Goal: Complete application form

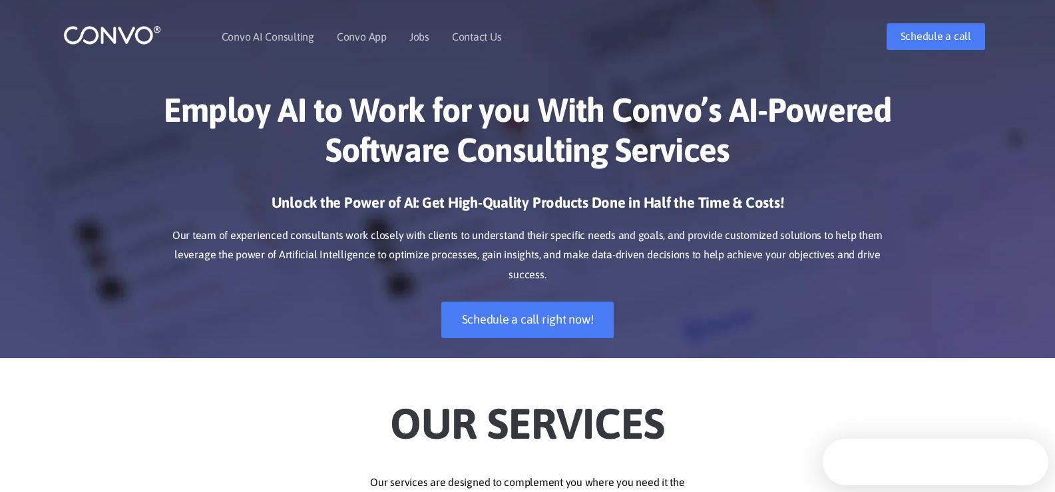
click at [452, 31] on link "Contact Us" at bounding box center [477, 36] width 50 height 11
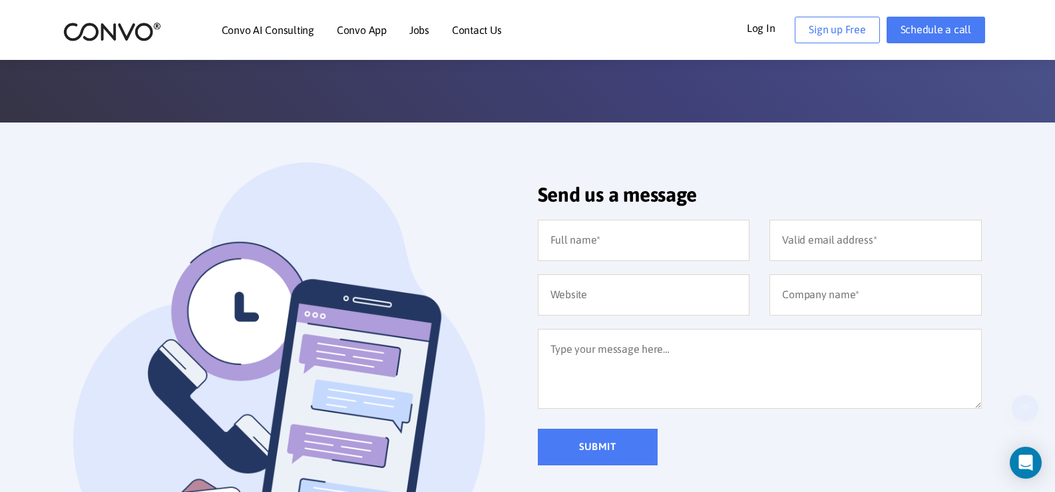
scroll to position [222, 0]
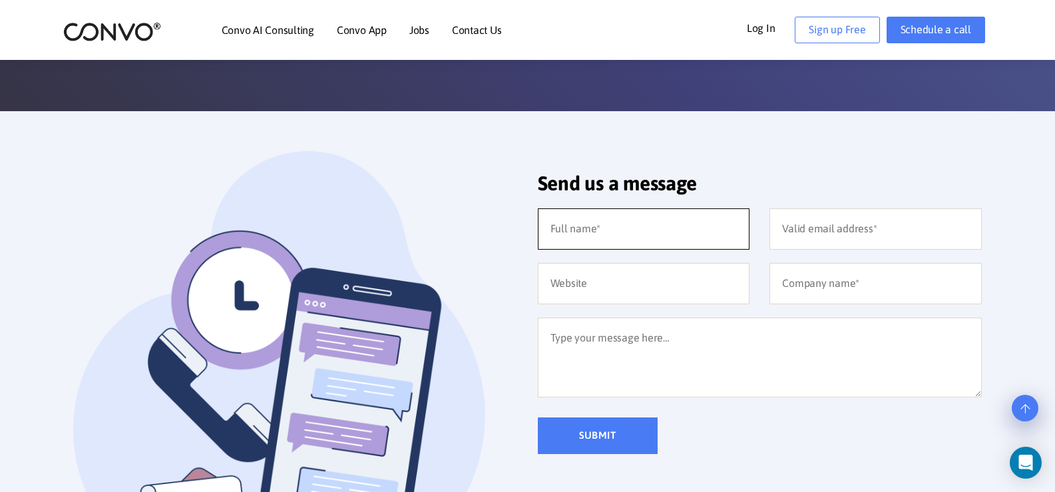
click at [602, 237] on input "text" at bounding box center [644, 228] width 212 height 41
type input "Ricky Carder"
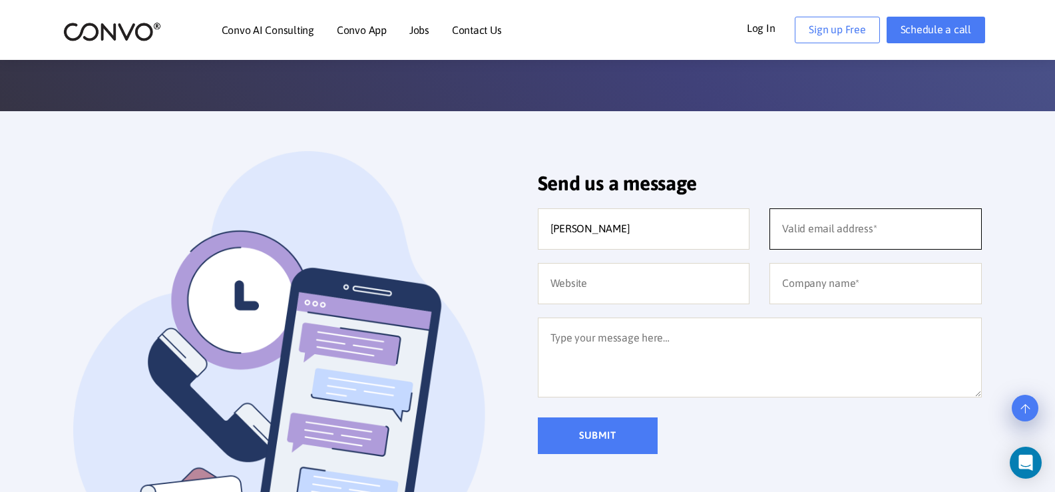
type input "RickyC@Procompanypage.com"
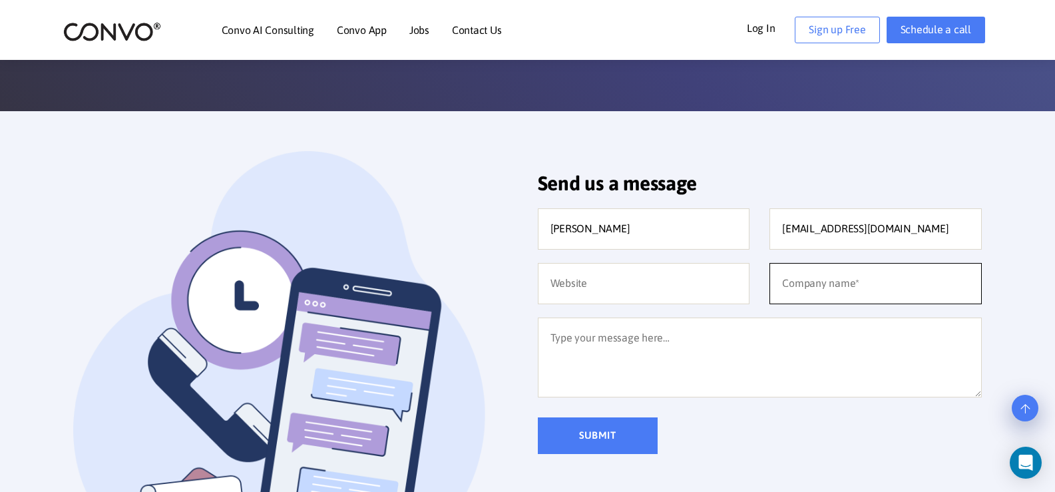
type input "Professional Company Page"
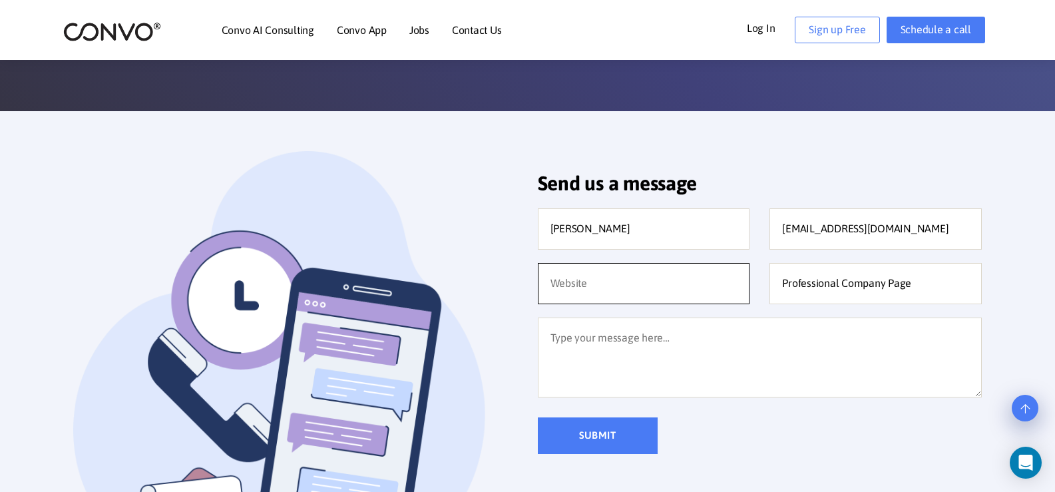
click at [634, 281] on input "text" at bounding box center [644, 283] width 212 height 41
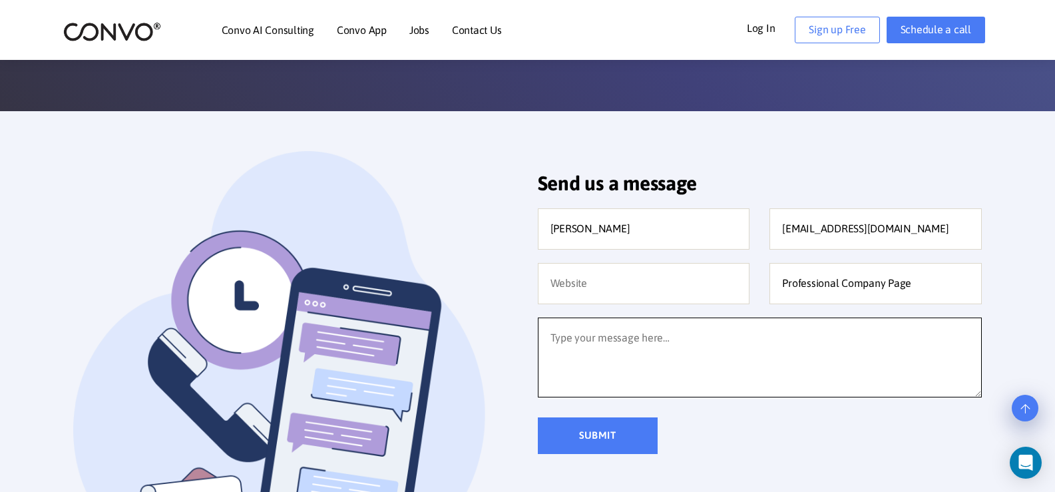
click at [640, 358] on textarea at bounding box center [760, 358] width 445 height 80
paste textarea "Wikipedia is considered to be the World’s most significant tool for reference m…"
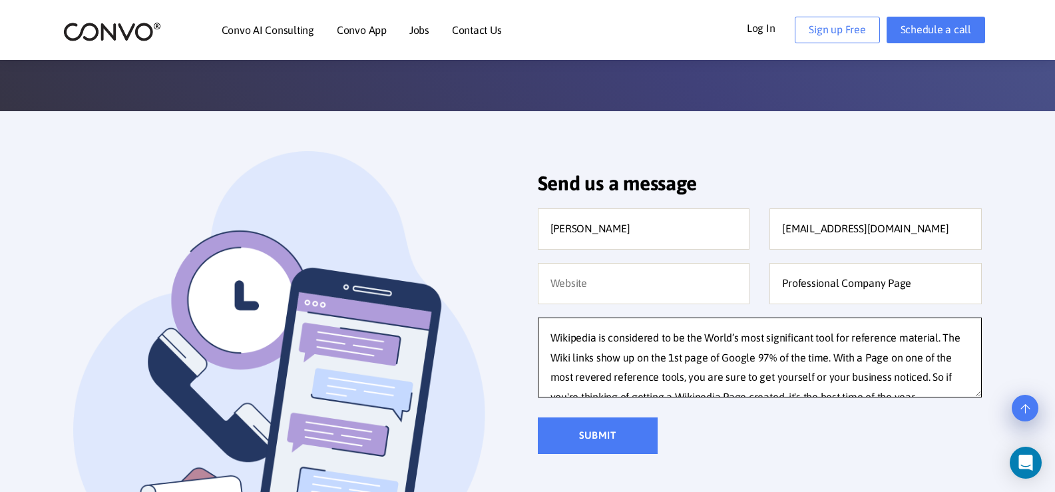
scroll to position [205, 0]
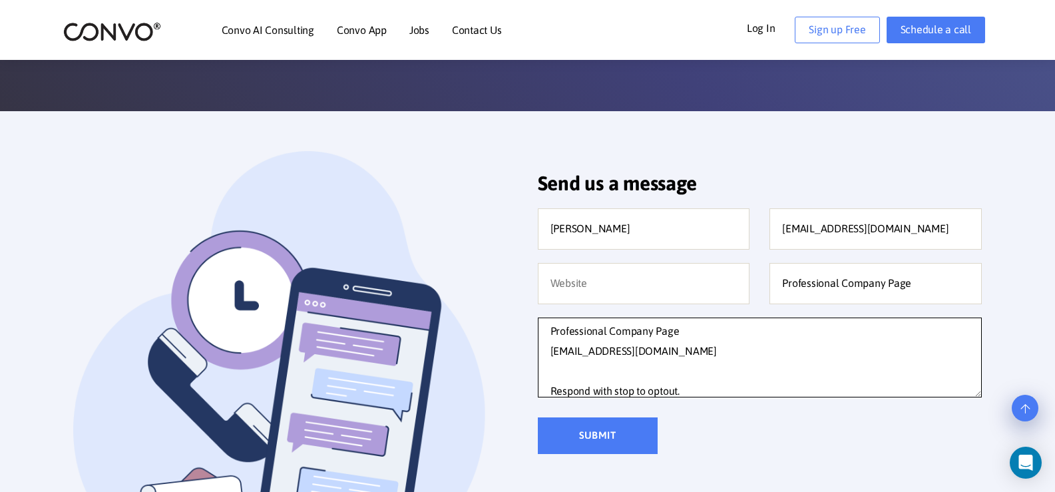
type textarea "Wikipedia is considered to be the World’s most significant tool for reference m…"
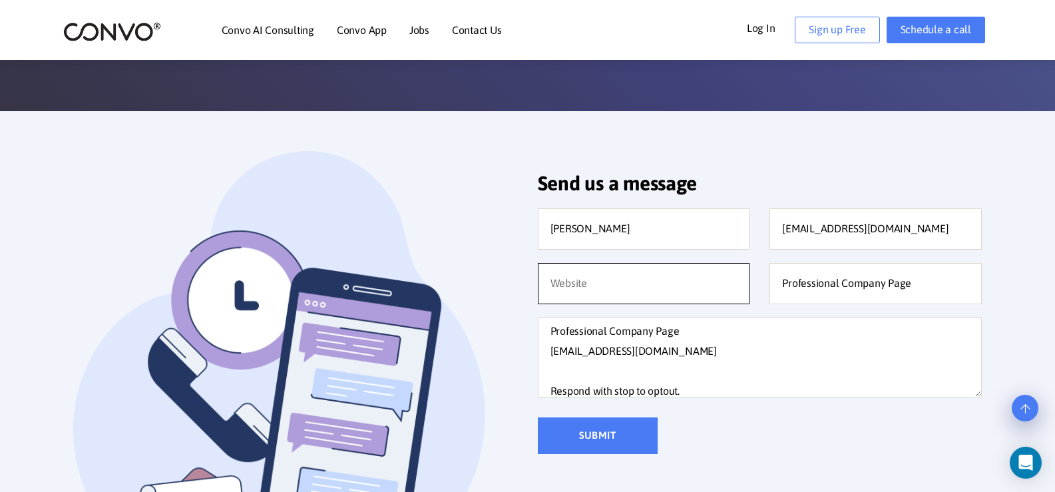
click at [670, 270] on input "text" at bounding box center [644, 283] width 212 height 41
paste input "http://Procompanypage.com"
type input "http://Procompanypage.com"
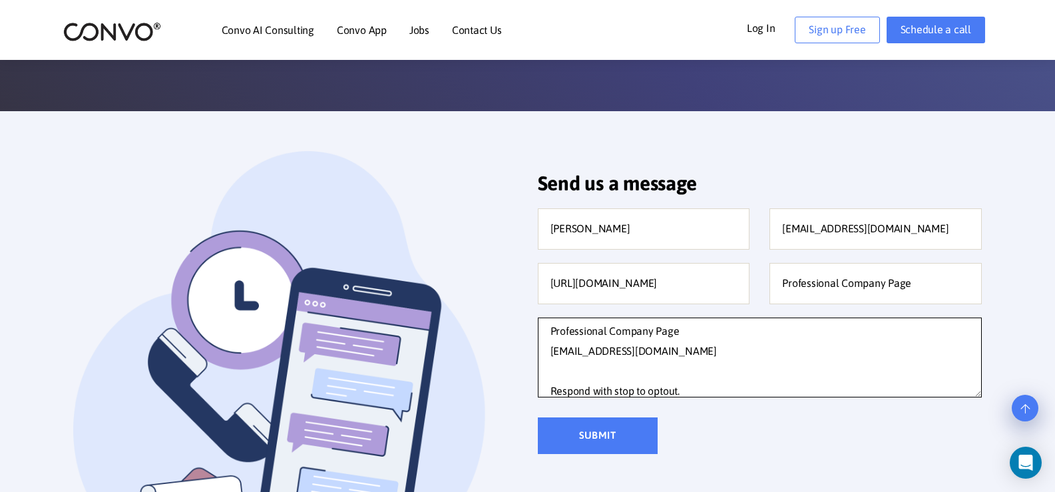
click at [693, 366] on textarea "Wikipedia is considered to be the World’s most significant tool for reference m…" at bounding box center [760, 358] width 445 height 80
click at [624, 429] on input "Submit" at bounding box center [598, 435] width 120 height 37
click at [570, 421] on input "Submit" at bounding box center [598, 435] width 120 height 37
click at [627, 439] on input "Submit" at bounding box center [598, 435] width 120 height 37
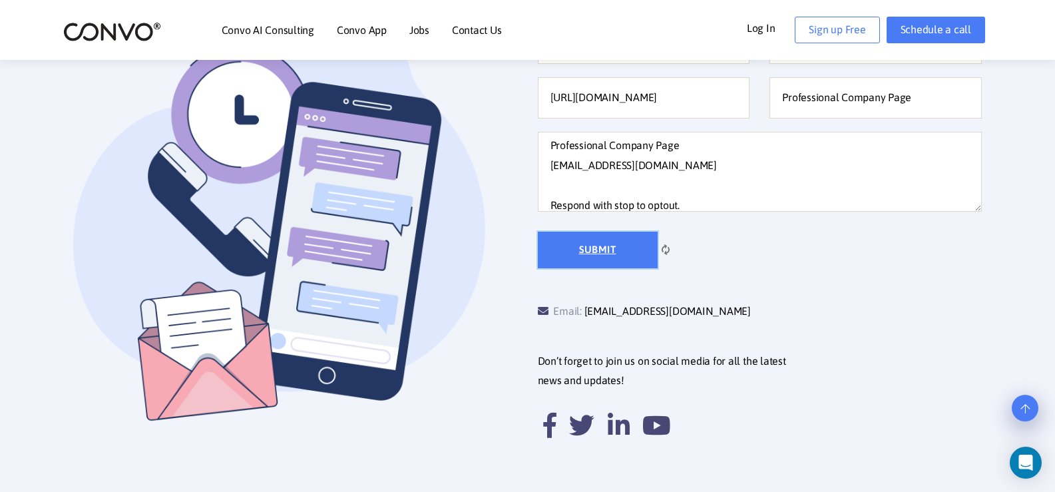
scroll to position [444, 0]
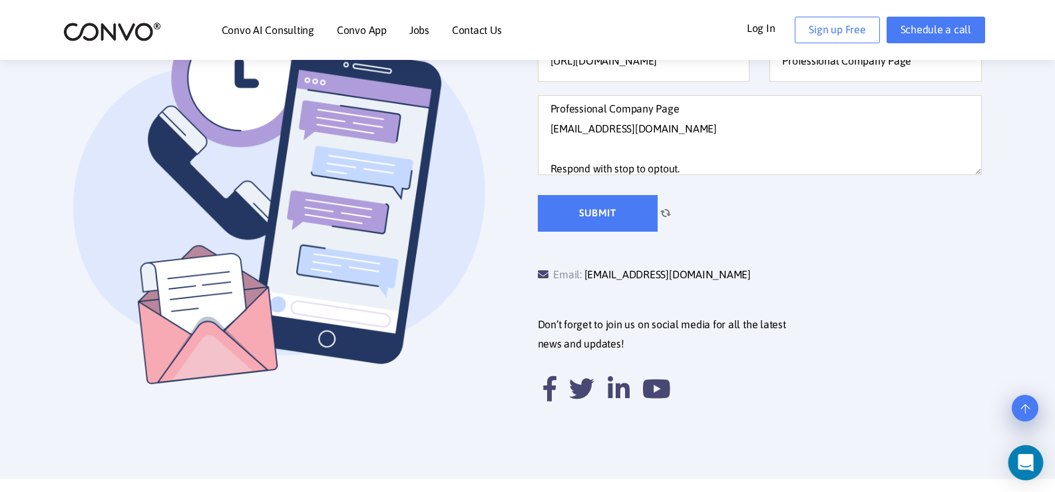
click at [1032, 463] on icon "Open Intercom Messenger" at bounding box center [1025, 462] width 17 height 17
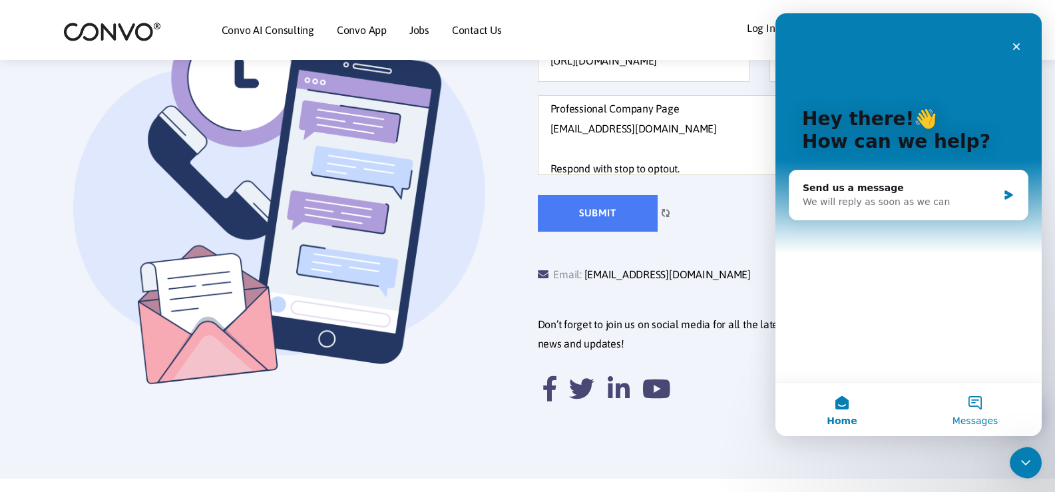
scroll to position [0, 0]
click at [963, 409] on button "Messages" at bounding box center [975, 409] width 133 height 53
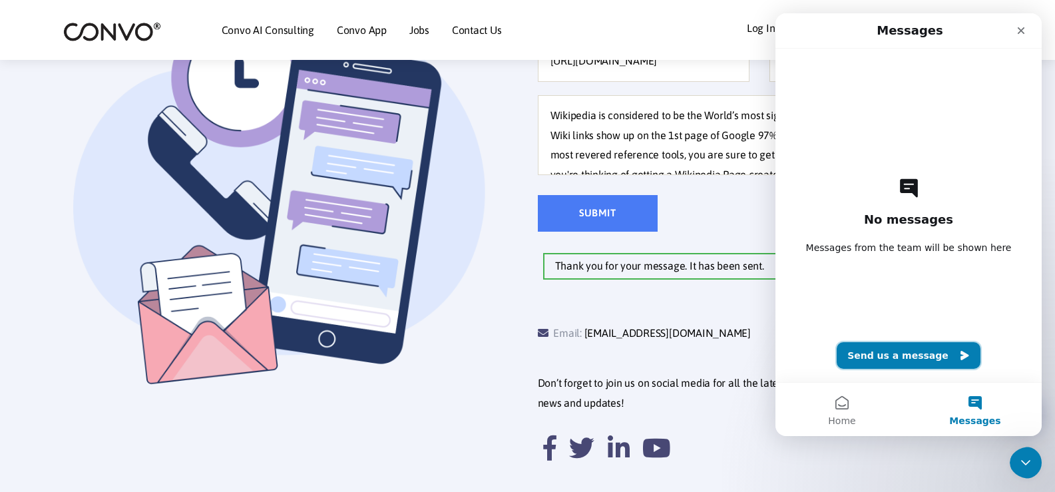
click at [911, 361] on button "Send us a message" at bounding box center [909, 355] width 144 height 27
